Goal: Register for event/course

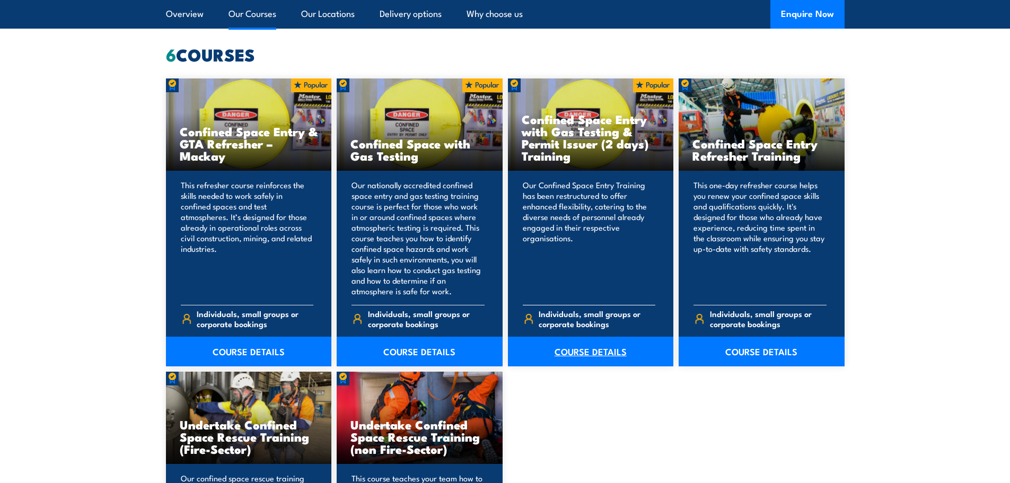
scroll to position [848, 0]
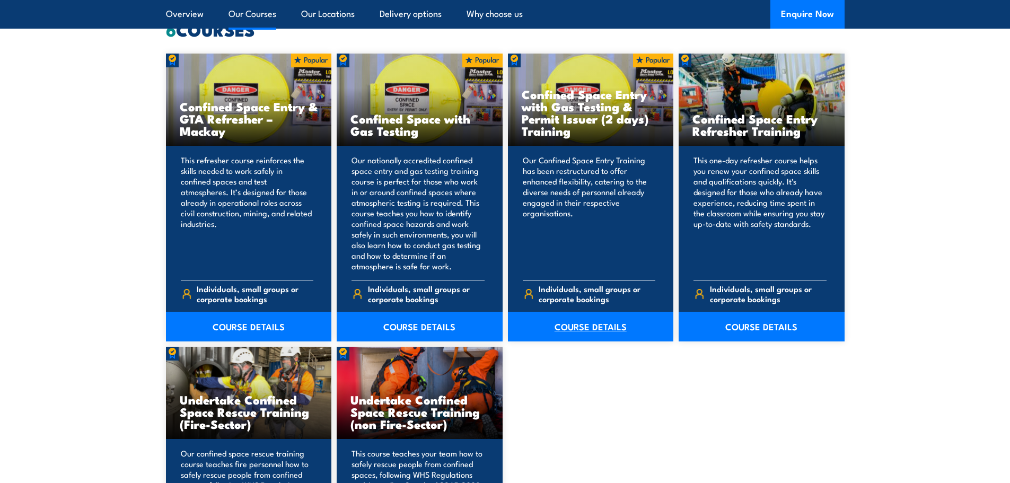
click at [587, 326] on link "COURSE DETAILS" at bounding box center [591, 327] width 166 height 30
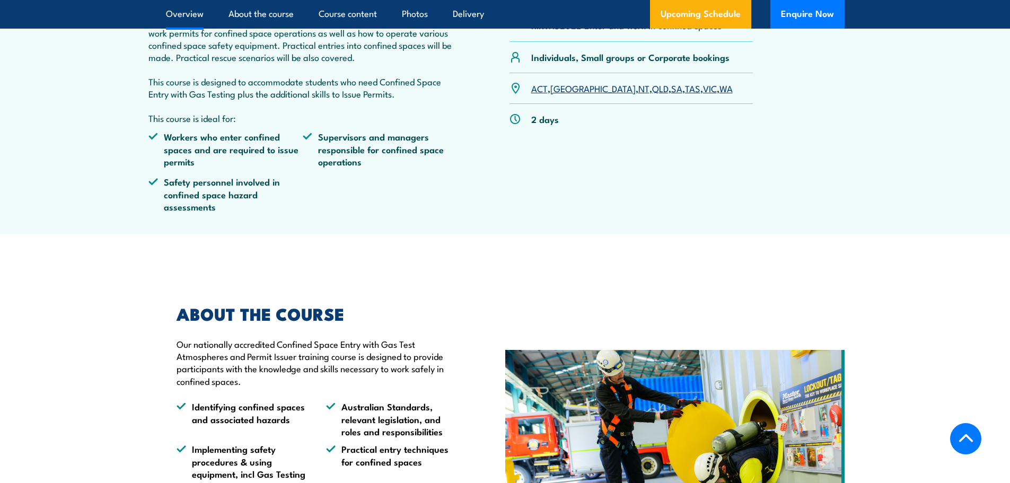
scroll to position [424, 0]
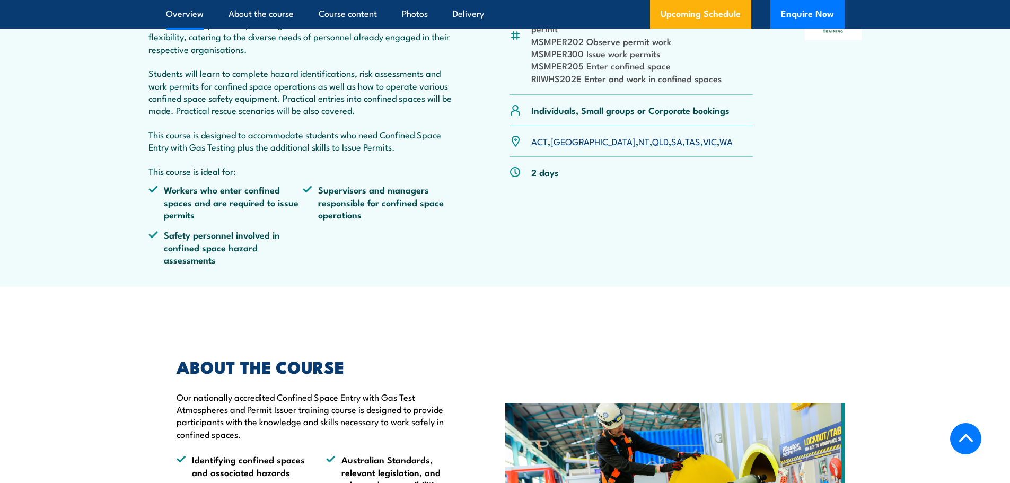
click at [558, 140] on link "[GEOGRAPHIC_DATA]" at bounding box center [592, 141] width 85 height 13
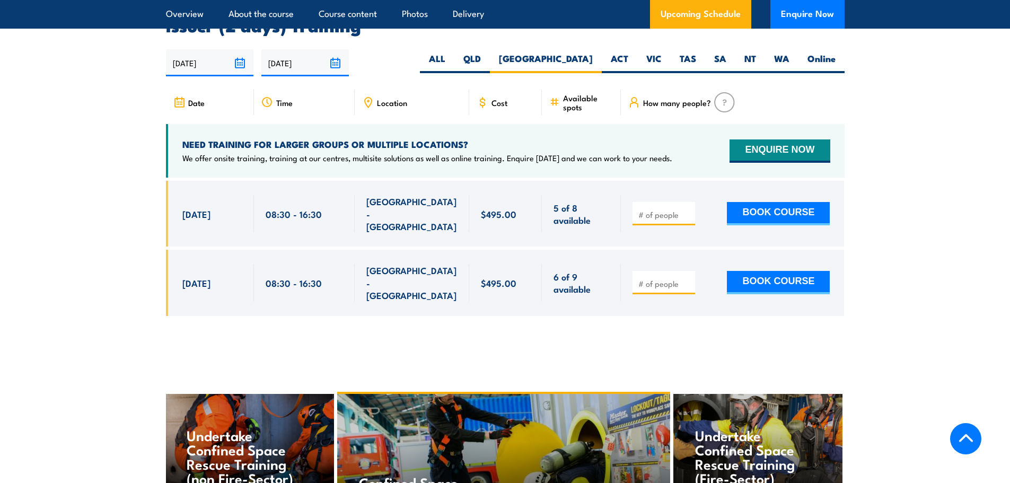
scroll to position [1950, 0]
click at [210, 210] on span "21 Oct, 2025" at bounding box center [196, 214] width 28 height 12
click at [210, 208] on span "[DATE]" at bounding box center [196, 214] width 28 height 12
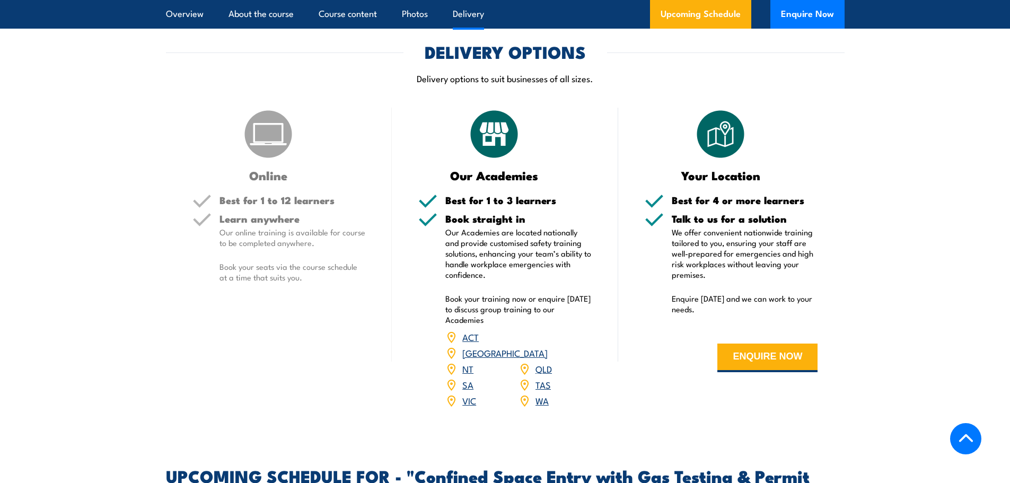
scroll to position [1473, 0]
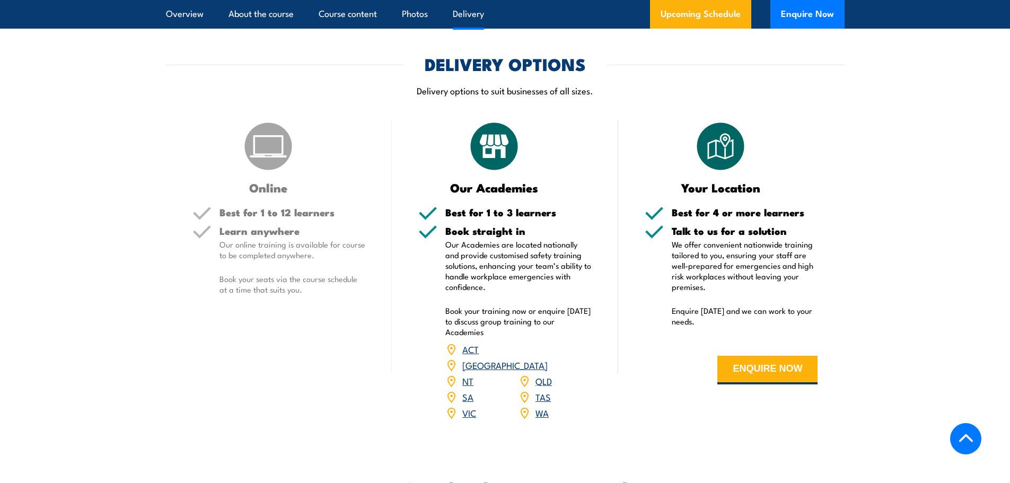
click at [261, 217] on h5 "Best for 1 to 12 learners" at bounding box center [292, 212] width 146 height 10
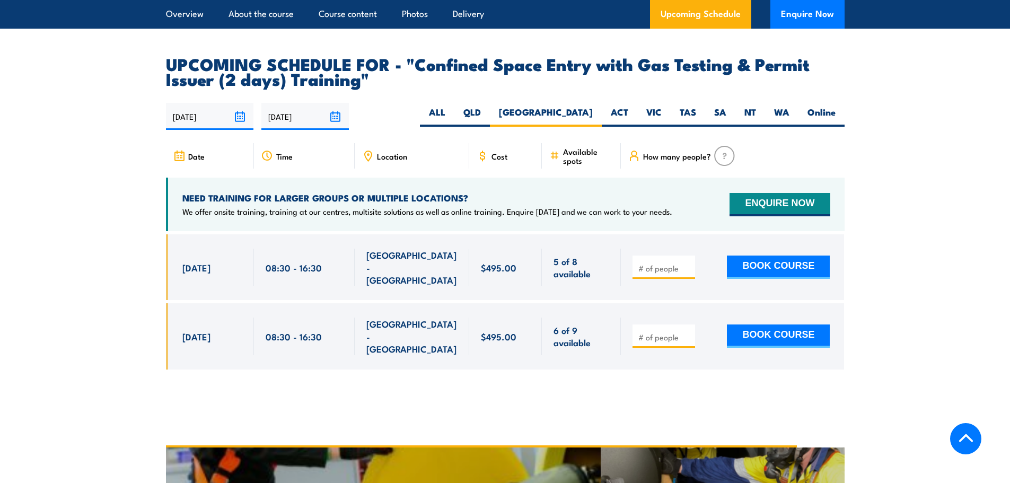
scroll to position [1897, 0]
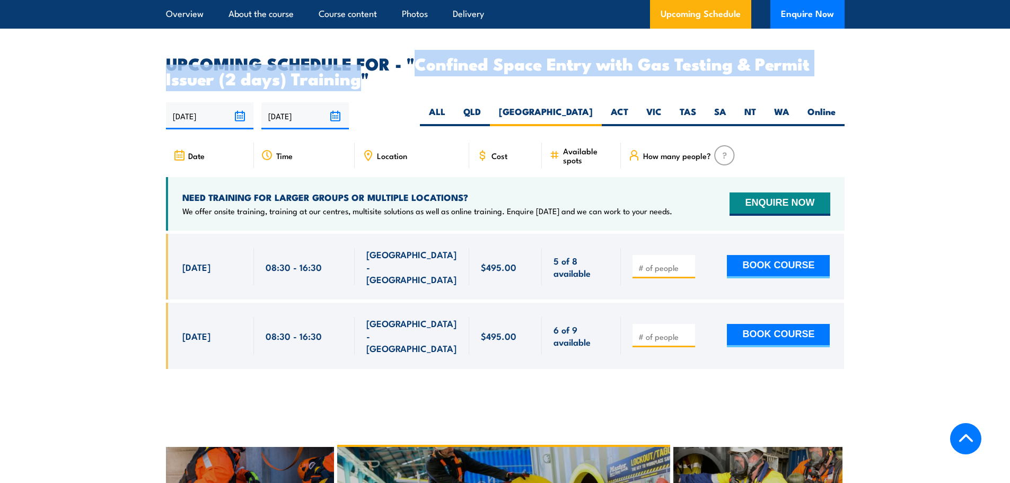
drag, startPoint x: 417, startPoint y: 59, endPoint x: 357, endPoint y: 74, distance: 61.7
click at [357, 74] on h2 "UPCOMING SCHEDULE FOR - "Confined Space Entry with Gas Testing & Permit Issuer …" at bounding box center [505, 71] width 678 height 30
copy h2 "Confined Space Entry with Gas Testing & Permit Issuer (2 days) Training"
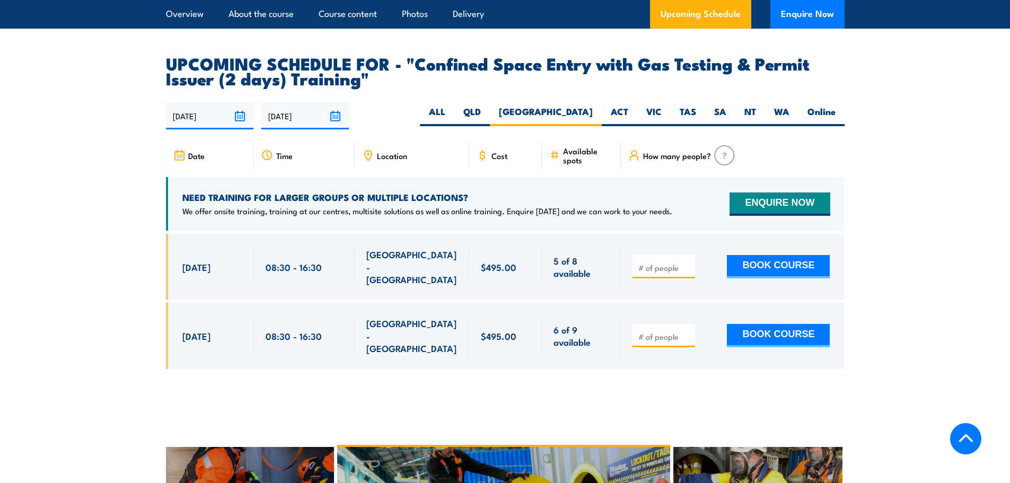
click at [359, 103] on div "06/10/2025 04/04/2026" at bounding box center [505, 115] width 678 height 27
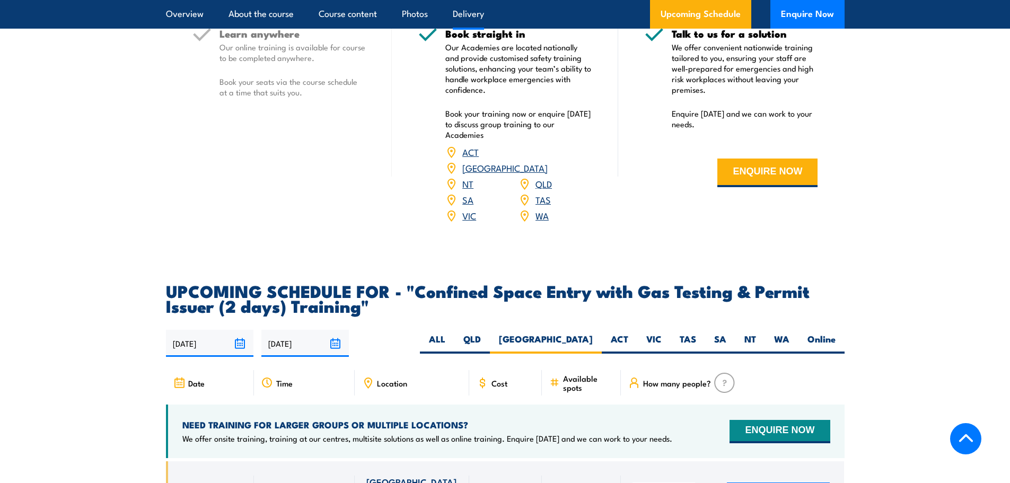
scroll to position [1632, 0]
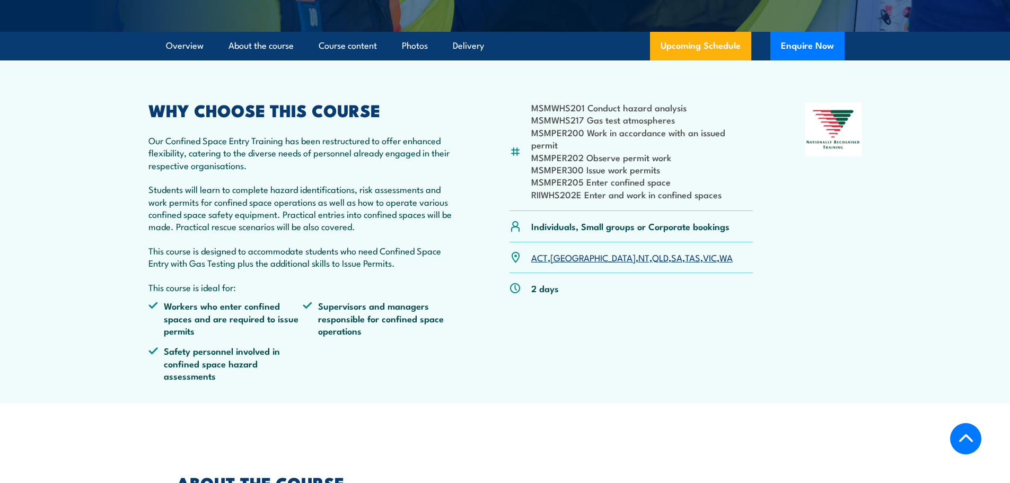
scroll to position [165, 0]
